Goal: Task Accomplishment & Management: Complete application form

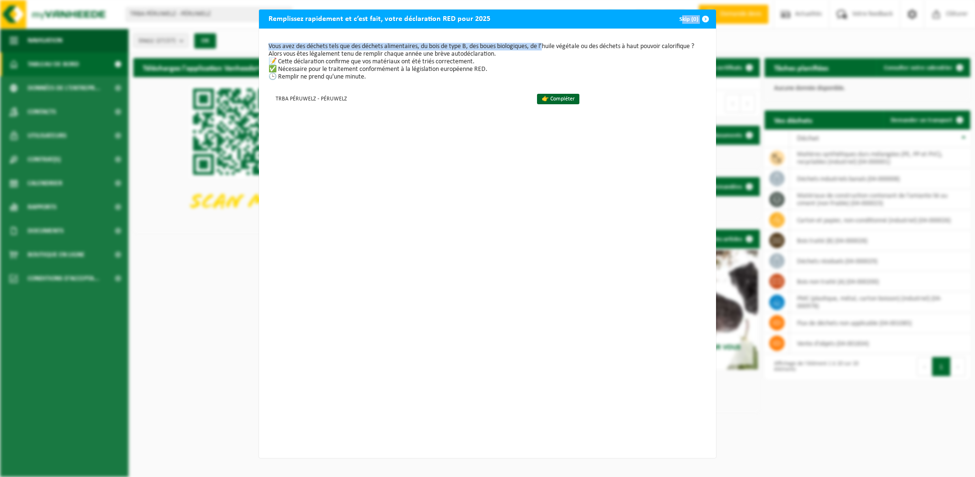
drag, startPoint x: 634, startPoint y: 19, endPoint x: 569, endPoint y: 89, distance: 95.7
click at [550, 45] on div "Remplissez rapidement et c’est fait, votre déclaration RED pour 2025 Skip (0) V…" at bounding box center [487, 234] width 457 height 448
click at [461, 181] on div "Vous avez des déchets tels que des déchets alimentaires, du bois de type B, des…" at bounding box center [487, 243] width 457 height 429
drag, startPoint x: 541, startPoint y: 17, endPoint x: 510, endPoint y: 24, distance: 31.6
click at [510, 24] on div "Remplissez rapidement et c’est fait, votre déclaration RED pour 2025 Skip (0)" at bounding box center [487, 19] width 457 height 19
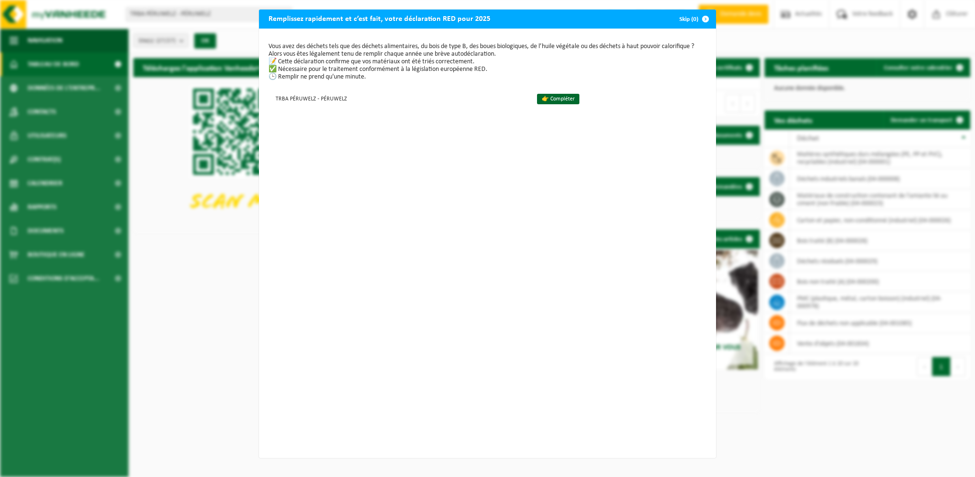
click at [690, 16] on button "Skip (0)" at bounding box center [693, 19] width 43 height 19
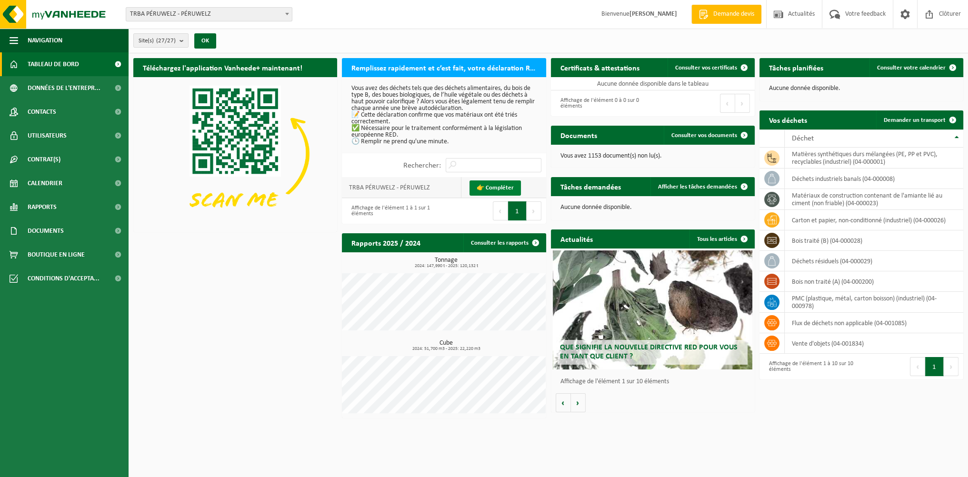
click at [496, 186] on link "👉 Compléter" at bounding box center [494, 187] width 51 height 15
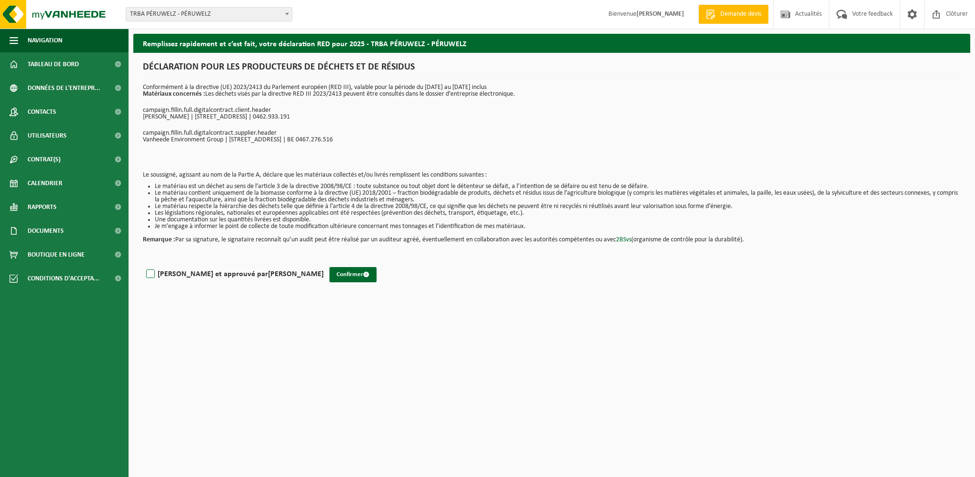
click at [150, 277] on label "Lu et approuvé par CÉCILE WEISS" at bounding box center [233, 274] width 179 height 14
click at [324, 262] on input "Lu et approuvé par CÉCILE WEISS" at bounding box center [324, 262] width 0 height 0
checkbox input "true"
click at [329, 274] on button "Confirmer" at bounding box center [352, 274] width 47 height 15
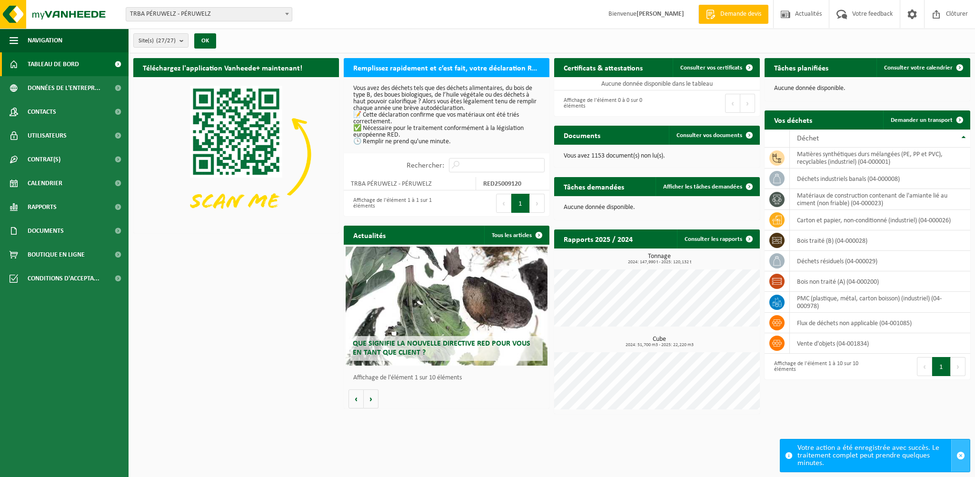
click at [963, 456] on span "button" at bounding box center [960, 455] width 9 height 9
